Goal: Transaction & Acquisition: Register for event/course

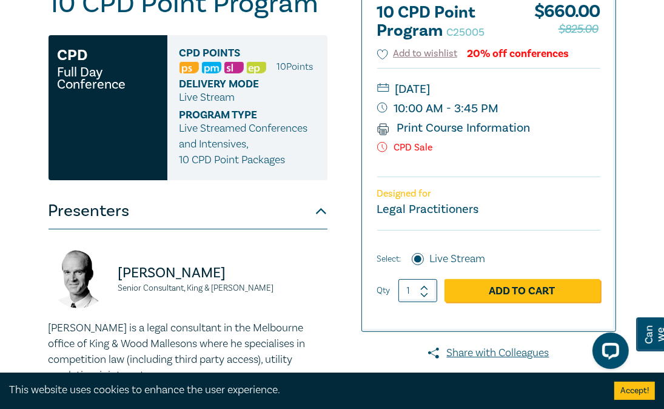
scroll to position [152, 0]
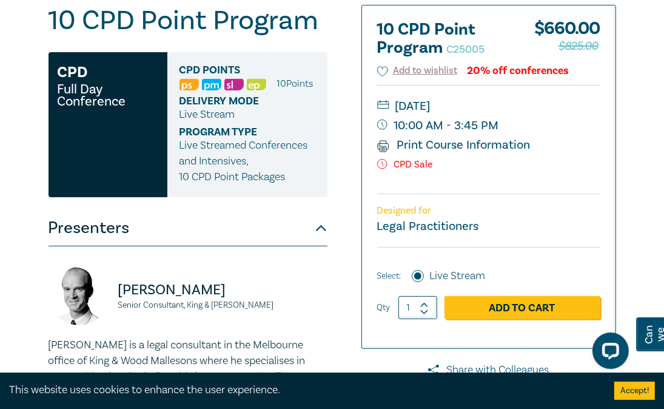
click at [81, 75] on h3 "CPD" at bounding box center [73, 72] width 30 height 22
click at [317, 243] on button "Presenters" at bounding box center [188, 228] width 279 height 36
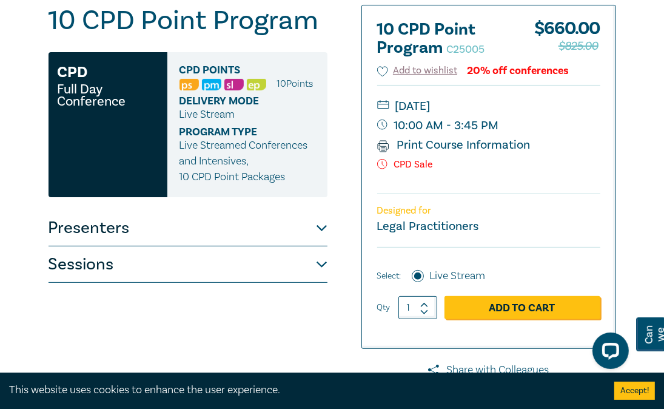
click at [323, 280] on button "Sessions" at bounding box center [188, 264] width 279 height 36
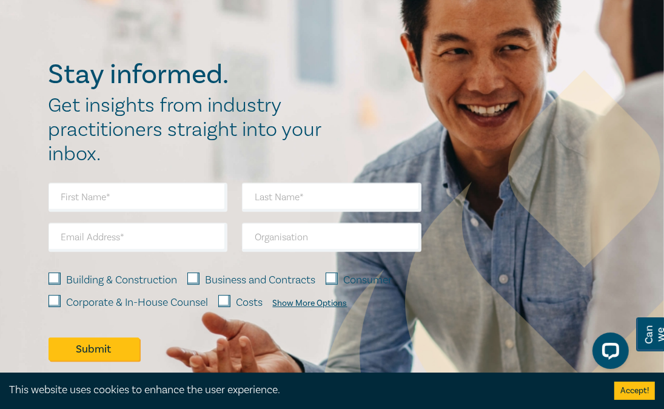
scroll to position [5815, 0]
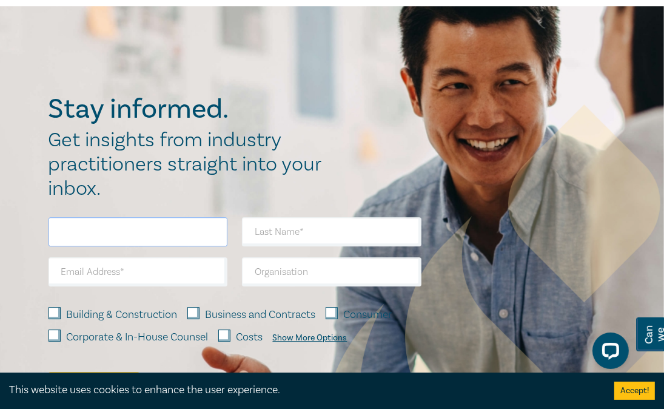
click at [72, 246] on input "text" at bounding box center [139, 231] width 180 height 29
type input "[PERSON_NAME]"
click at [260, 246] on input "text" at bounding box center [332, 231] width 180 height 29
type input "potter"
click at [61, 286] on input "email" at bounding box center [139, 271] width 180 height 29
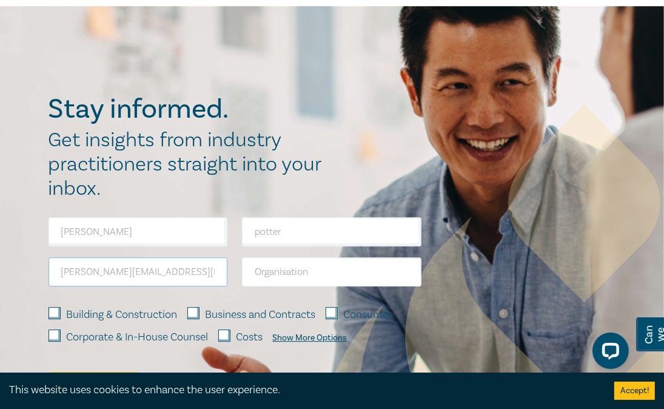
type input "[PERSON_NAME][EMAIL_ADDRESS][DOMAIN_NAME]"
click at [265, 286] on input "text" at bounding box center [332, 271] width 180 height 29
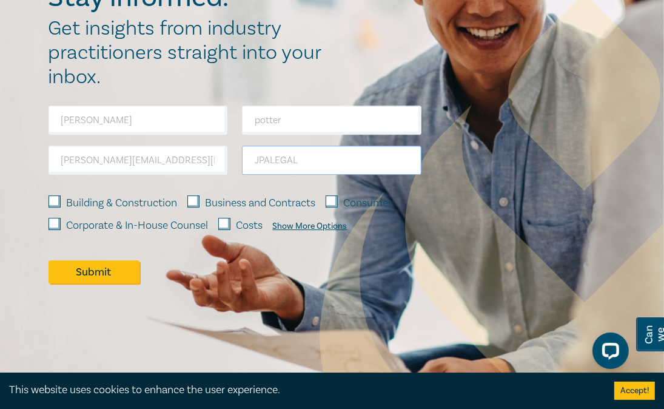
scroll to position [5944, 0]
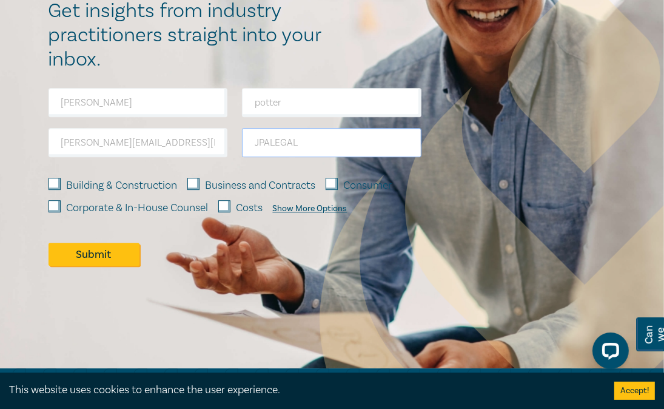
type input "JPALEGAL"
click at [194, 190] on input "Business and Contracts" at bounding box center [193, 184] width 12 height 12
checkbox input "true"
click at [337, 190] on input "Consumer" at bounding box center [332, 184] width 12 height 12
checkbox input "true"
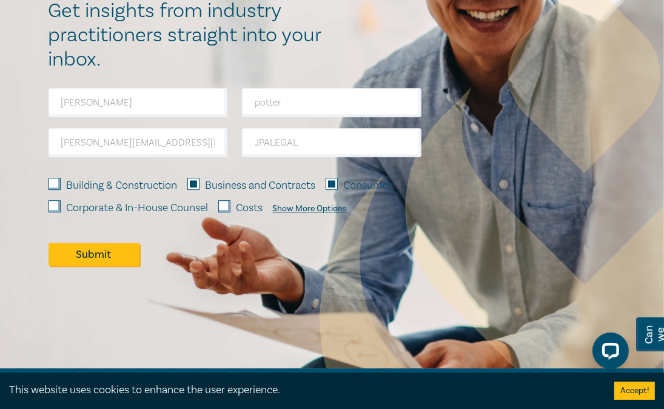
drag, startPoint x: 226, startPoint y: 258, endPoint x: 271, endPoint y: 265, distance: 46.0
click at [243, 216] on div "Costs" at bounding box center [240, 208] width 45 height 16
click at [223, 212] on input "Costs" at bounding box center [224, 206] width 12 height 12
checkbox input "true"
click at [101, 266] on button "Submit" at bounding box center [94, 254] width 91 height 23
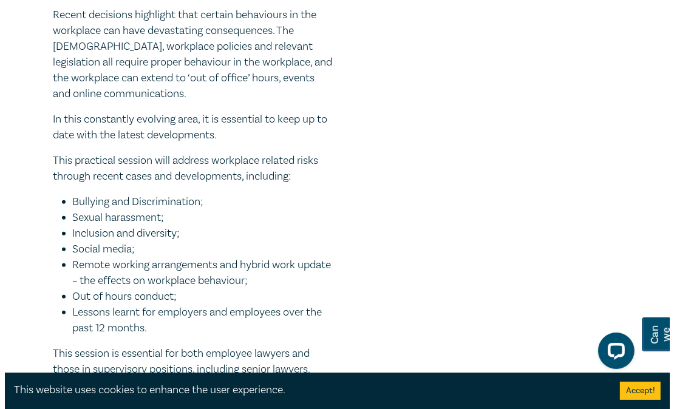
scroll to position [0, 0]
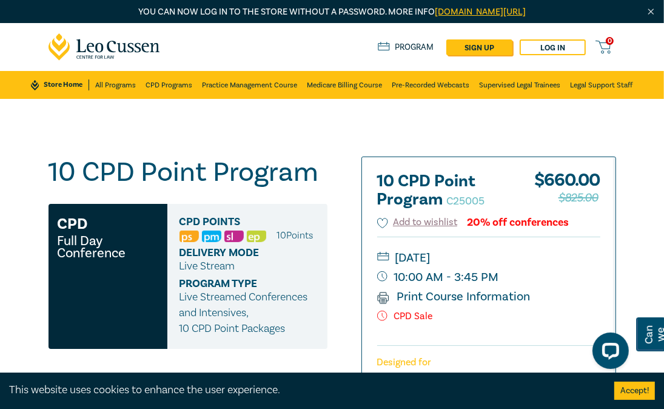
click at [385, 312] on icon at bounding box center [382, 316] width 10 height 10
click at [428, 320] on p "CPD Sale" at bounding box center [488, 317] width 223 height 12
drag, startPoint x: 428, startPoint y: 320, endPoint x: 475, endPoint y: 223, distance: 107.5
click at [475, 223] on div "20% off conferences" at bounding box center [518, 223] width 102 height 12
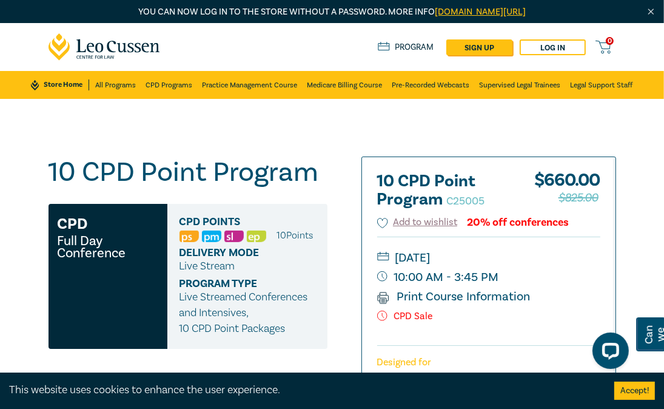
click at [473, 223] on div "20% off conferences" at bounding box center [518, 223] width 102 height 12
click at [498, 49] on link "sign up" at bounding box center [480, 47] width 66 height 16
select select "AU"
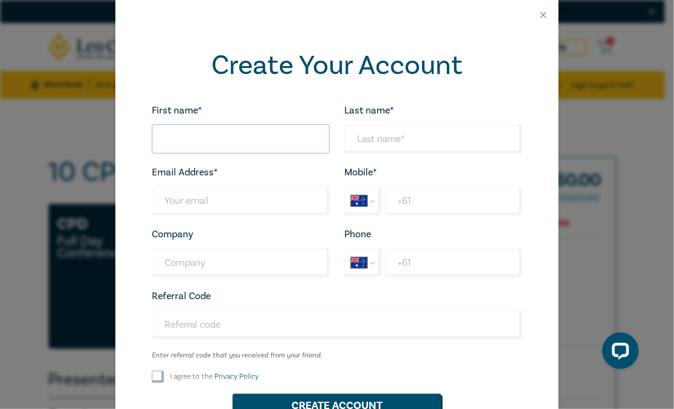
click at [167, 138] on input "First name*" at bounding box center [241, 138] width 178 height 29
type input "[PERSON_NAME]"
click at [353, 137] on input "Last name*" at bounding box center [433, 138] width 178 height 29
type input "POTTER"
click at [155, 198] on input "Last name*" at bounding box center [241, 200] width 178 height 29
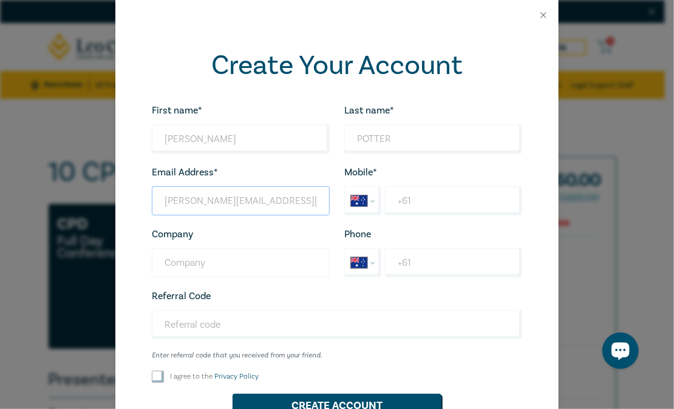
type input "[PERSON_NAME][EMAIL_ADDRESS][DOMAIN_NAME]"
click at [166, 257] on input "Company" at bounding box center [241, 262] width 178 height 29
type input "P"
type input "JPALEGAL"
click at [410, 200] on input "+61" at bounding box center [453, 200] width 137 height 29
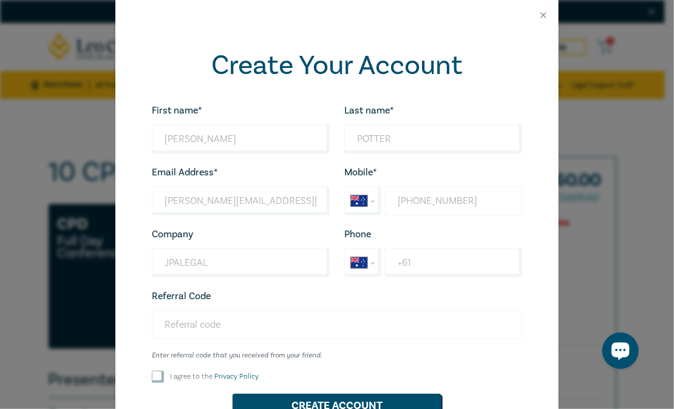
type input "[PHONE_NUMBER]"
click at [213, 328] on input "Referral Code" at bounding box center [337, 324] width 370 height 29
click at [152, 377] on input "I agree to the Privacy Policy" at bounding box center [158, 377] width 12 height 12
checkbox input "true"
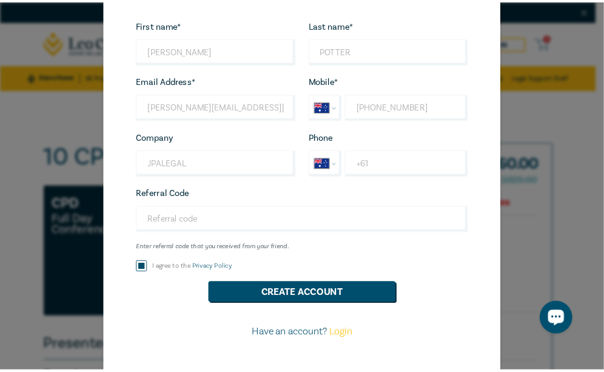
scroll to position [118, 0]
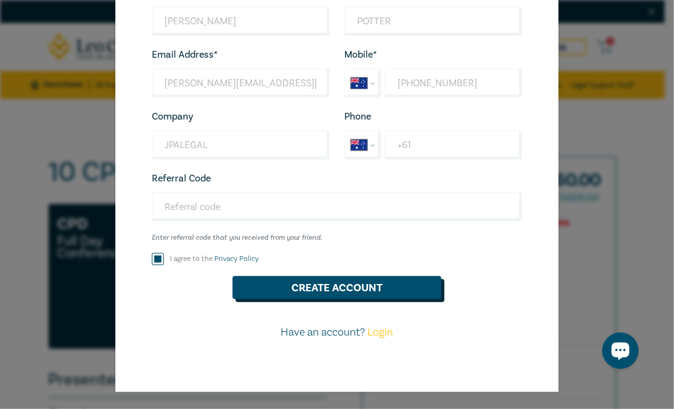
click at [316, 287] on button "Create Account" at bounding box center [336, 287] width 209 height 23
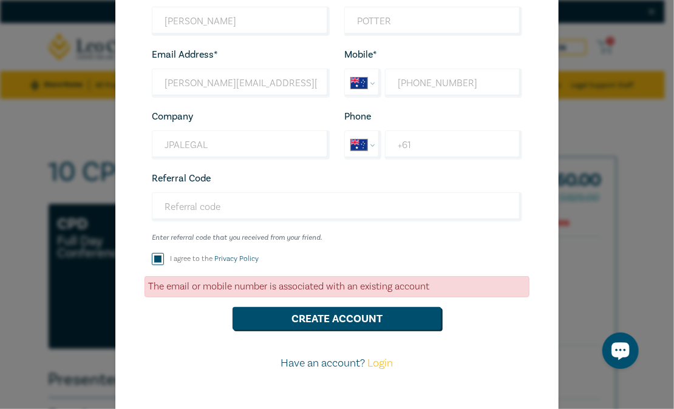
click at [377, 365] on link "Login" at bounding box center [380, 363] width 25 height 14
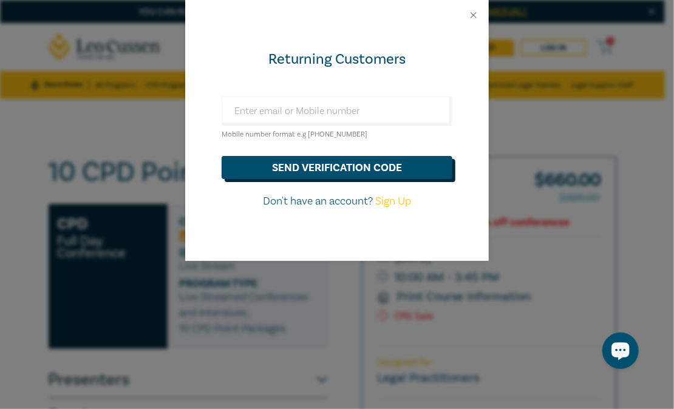
click at [354, 167] on button "send verification code" at bounding box center [336, 167] width 231 height 23
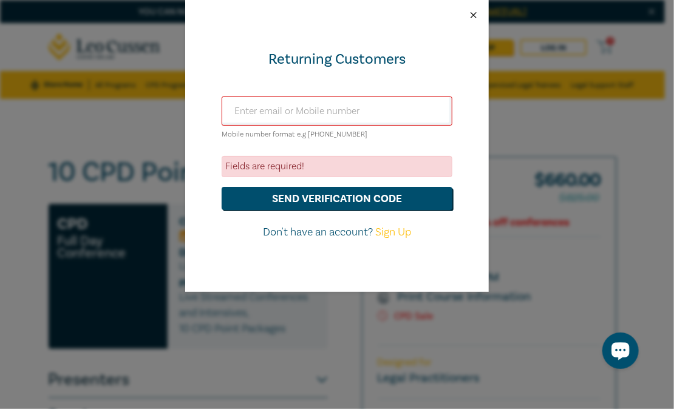
click at [473, 17] on button "Close" at bounding box center [473, 15] width 11 height 11
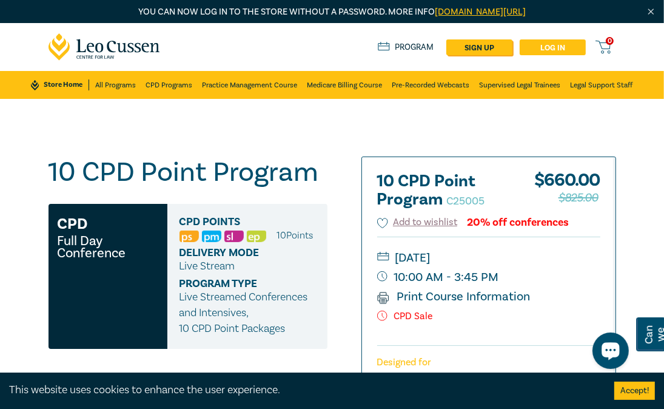
click at [539, 47] on link "Log in" at bounding box center [553, 47] width 66 height 16
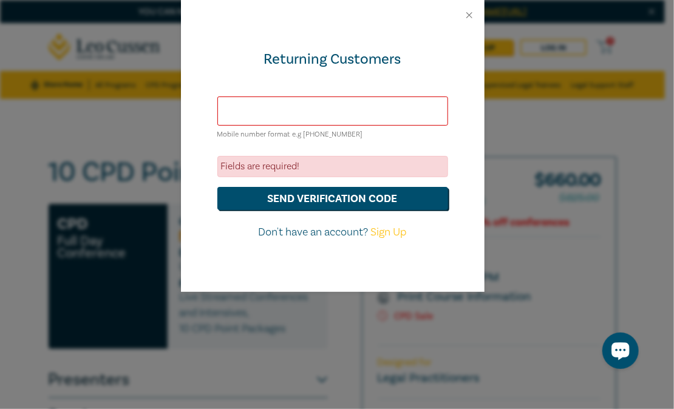
click at [232, 109] on input "text" at bounding box center [332, 110] width 231 height 29
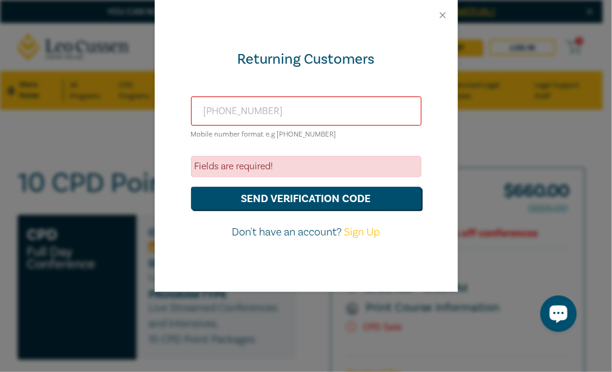
type input "[PHONE_NUMBER]"
click at [231, 165] on div "Fields are required!" at bounding box center [306, 166] width 231 height 21
click at [282, 165] on div "Fields are required!" at bounding box center [306, 166] width 231 height 21
click at [258, 200] on button "send verification code" at bounding box center [306, 198] width 231 height 23
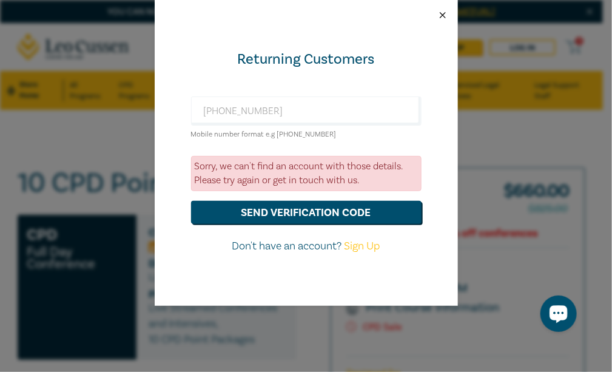
click at [444, 12] on button "Close" at bounding box center [442, 15] width 11 height 11
